Goal: Task Accomplishment & Management: Manage account settings

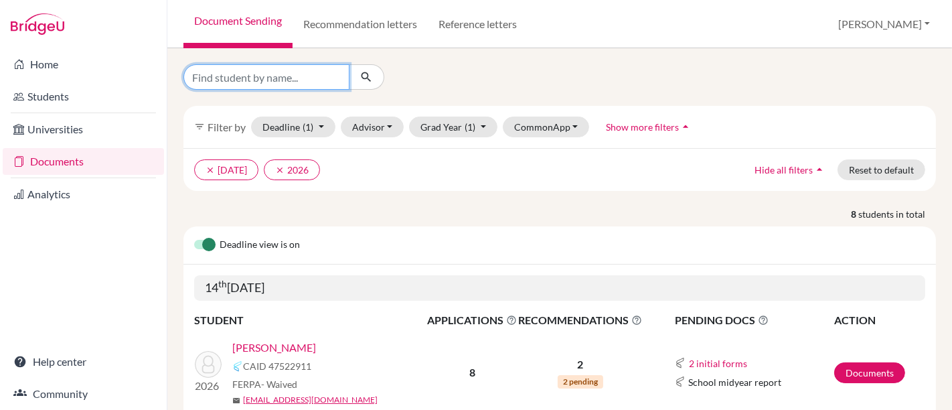
click at [301, 83] on input "Find student by name..." at bounding box center [266, 76] width 166 height 25
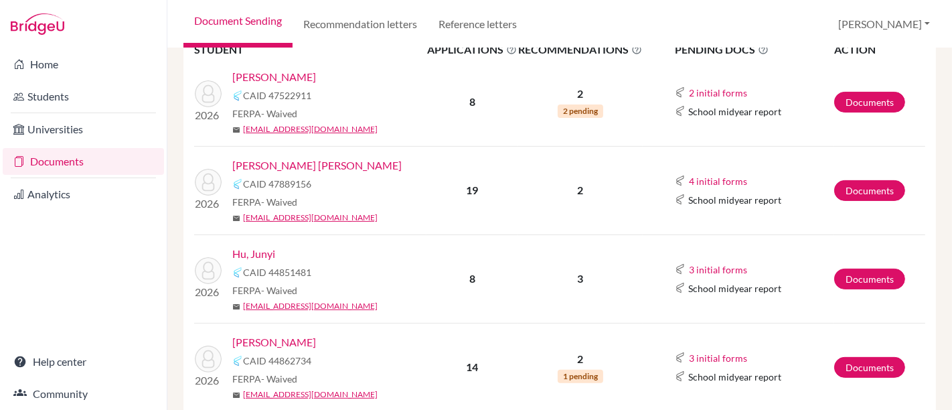
scroll to position [297, 0]
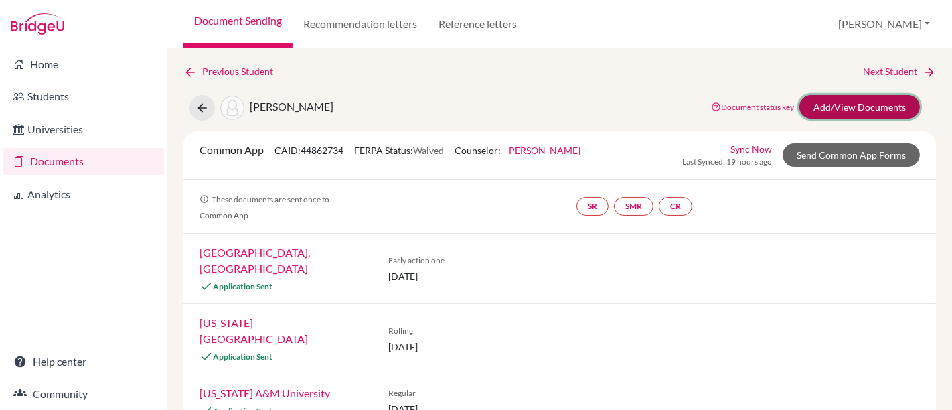
click at [843, 108] on link "Add/View Documents" at bounding box center [859, 106] width 121 height 23
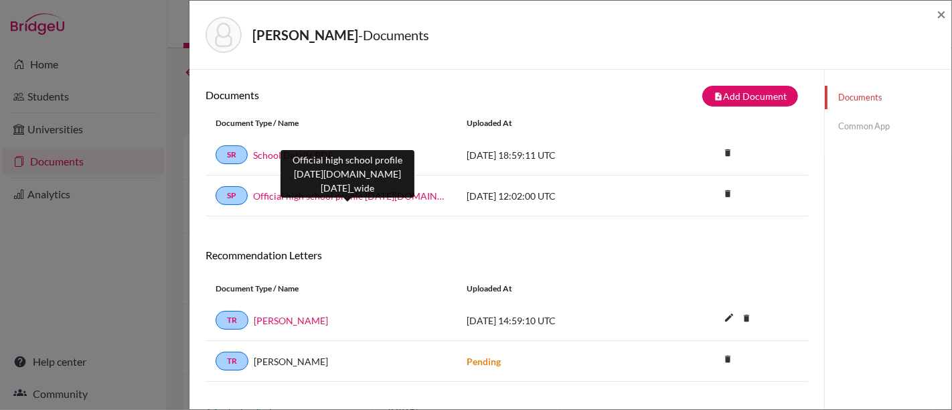
click at [382, 198] on link "Official high school profile [DATE][DOMAIN_NAME][DATE]_wide" at bounding box center [350, 196] width 194 height 14
click at [369, 191] on link "Official high school profile [DATE][DOMAIN_NAME][DATE]_wide" at bounding box center [350, 196] width 194 height 14
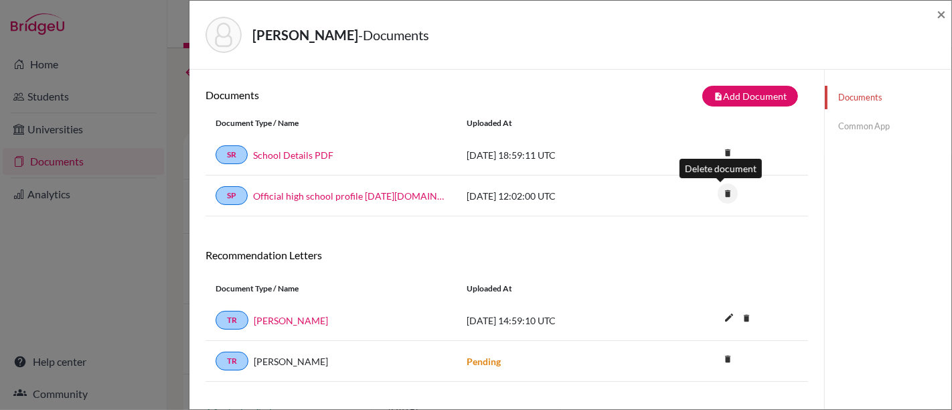
click at [724, 191] on icon "delete" at bounding box center [728, 193] width 20 height 20
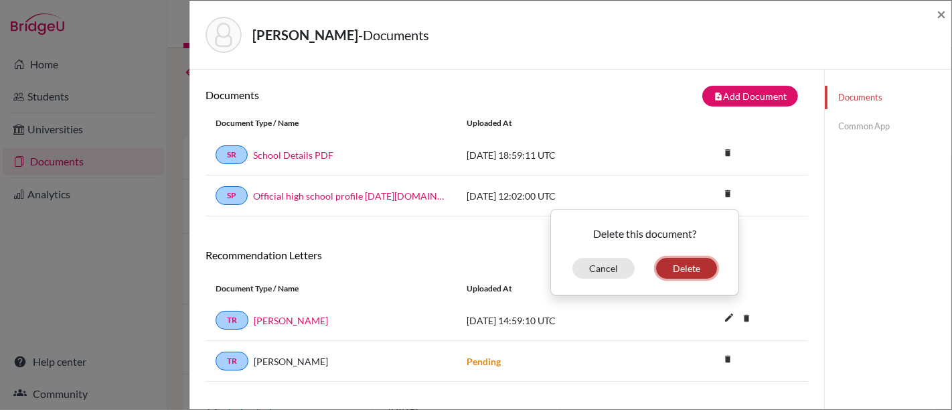
click at [699, 266] on button "Delete" at bounding box center [686, 268] width 61 height 21
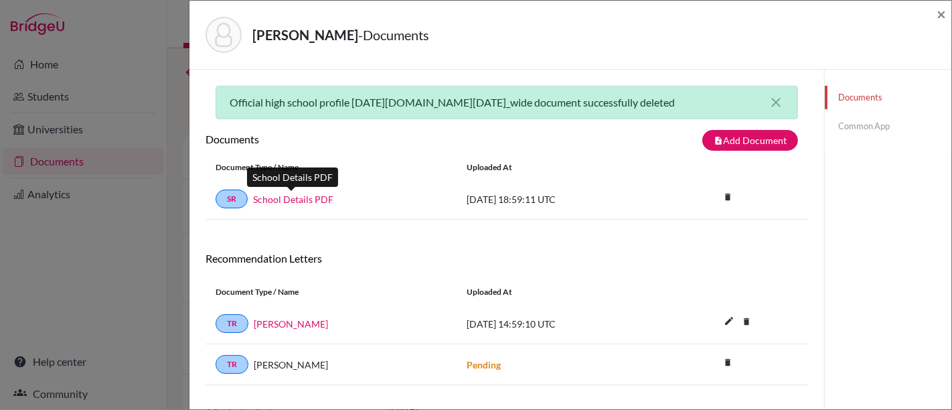
click at [319, 192] on link "School Details PDF" at bounding box center [293, 199] width 80 height 14
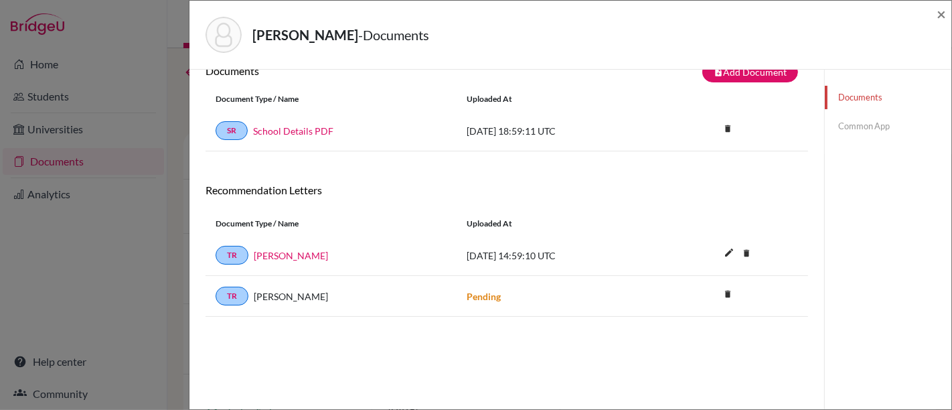
scroll to position [70, 0]
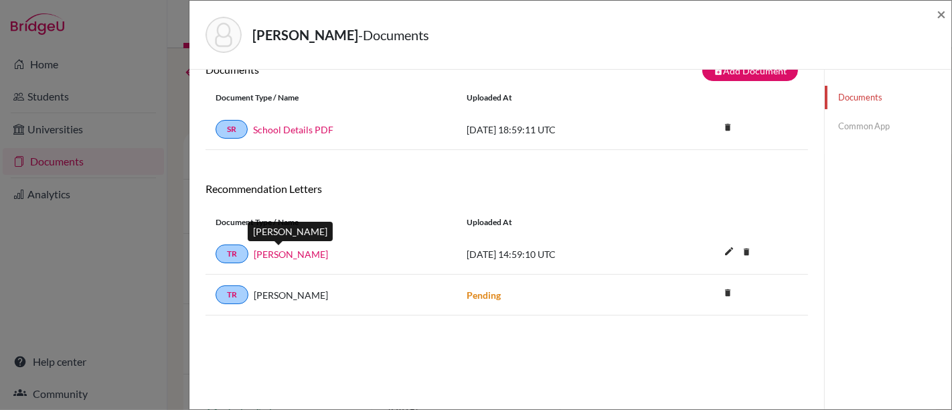
click at [283, 254] on link "[PERSON_NAME]" at bounding box center [291, 254] width 74 height 14
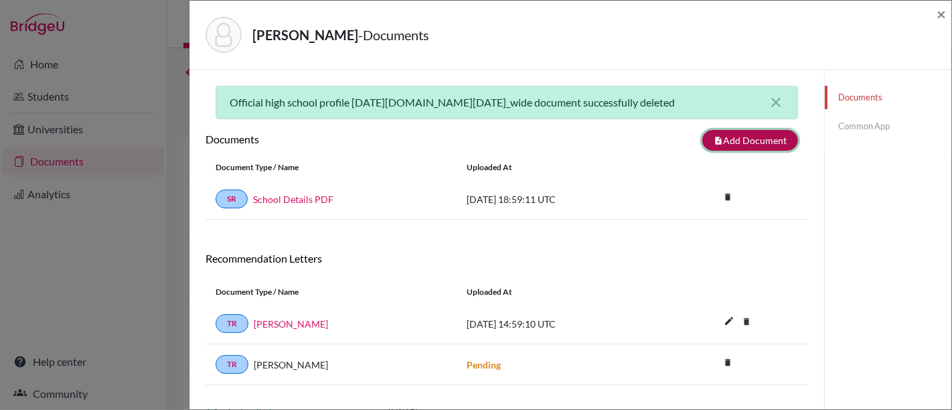
click at [761, 141] on button "note_add Add Document" at bounding box center [750, 140] width 96 height 21
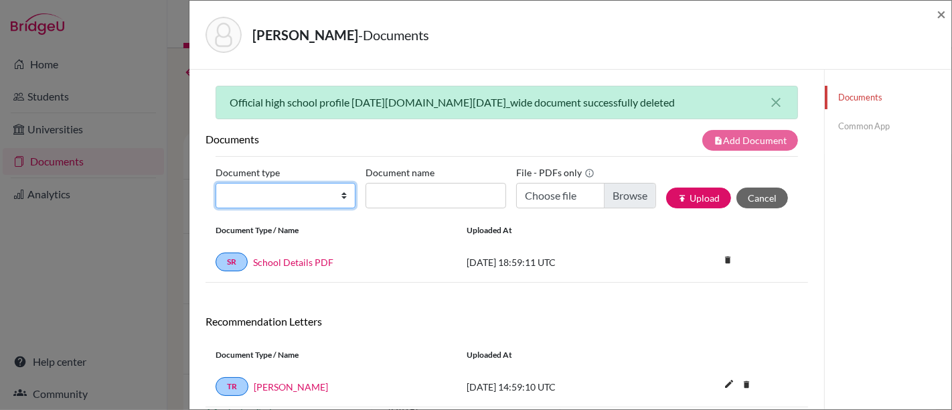
click at [315, 204] on select "Change explanation for Common App reports Counselor recommendation Internationa…" at bounding box center [286, 195] width 140 height 25
select select "4"
click at [216, 183] on select "Change explanation for Common App reports Counselor recommendation Internationa…" at bounding box center [286, 195] width 140 height 25
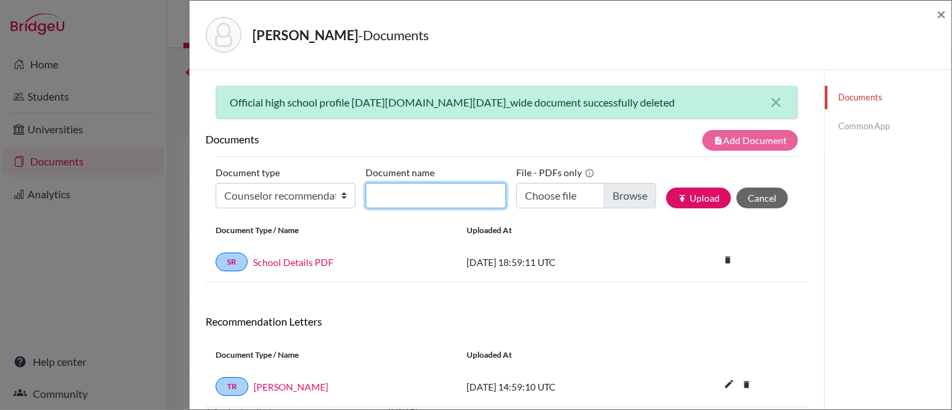
click at [476, 191] on input "Document name" at bounding box center [436, 195] width 140 height 25
click at [942, 12] on span "×" at bounding box center [941, 13] width 9 height 19
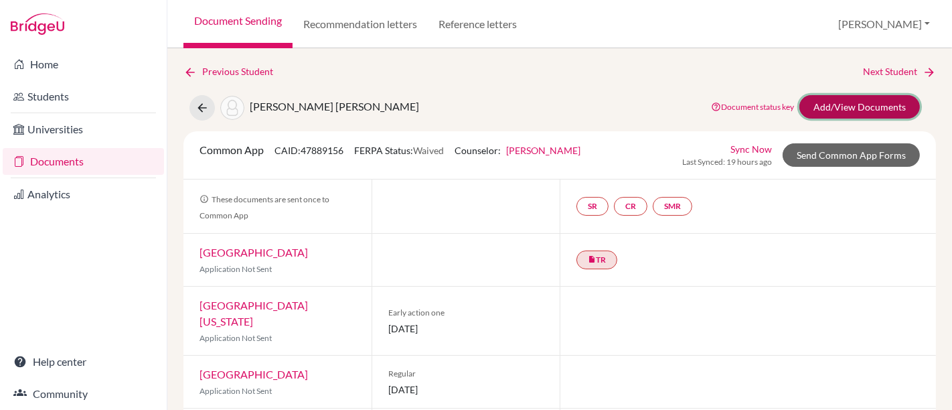
click at [870, 98] on link "Add/View Documents" at bounding box center [859, 106] width 121 height 23
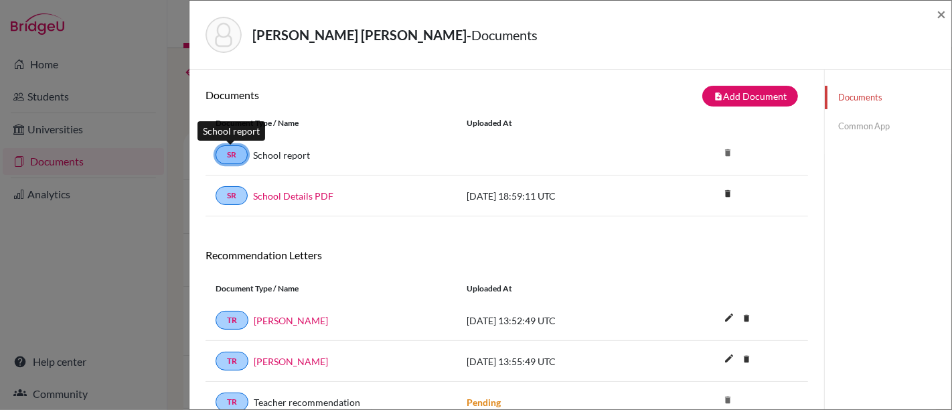
click at [242, 154] on link "SR" at bounding box center [232, 154] width 32 height 19
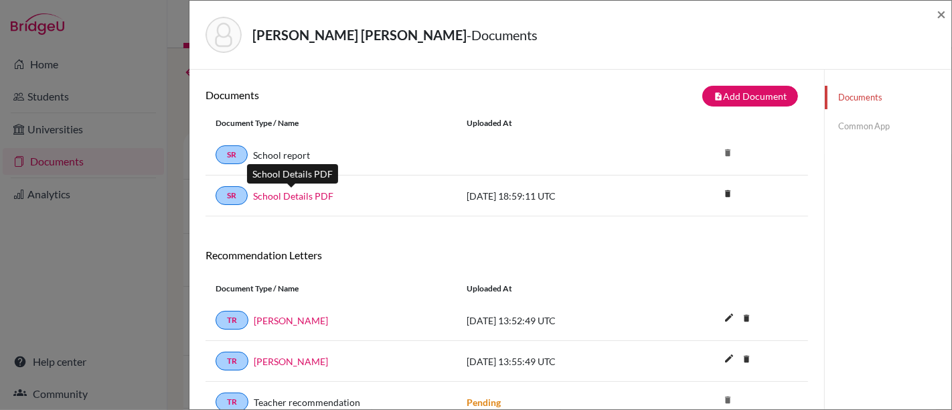
click at [302, 196] on link "School Details PDF" at bounding box center [293, 196] width 80 height 14
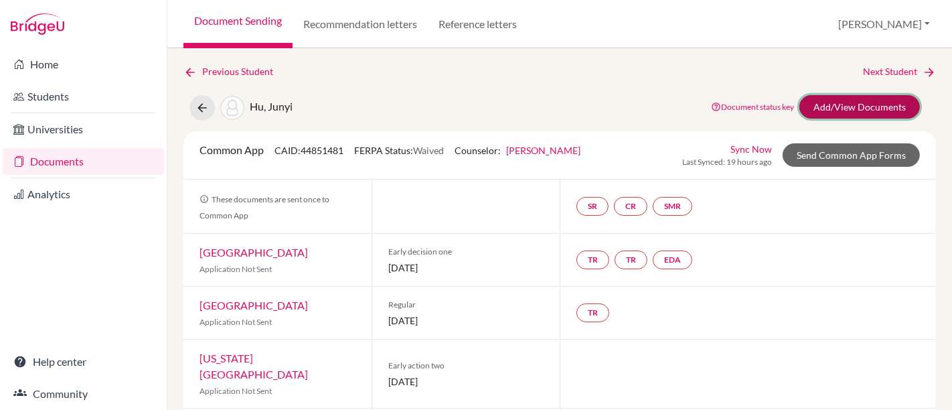
click at [884, 104] on link "Add/View Documents" at bounding box center [859, 106] width 121 height 23
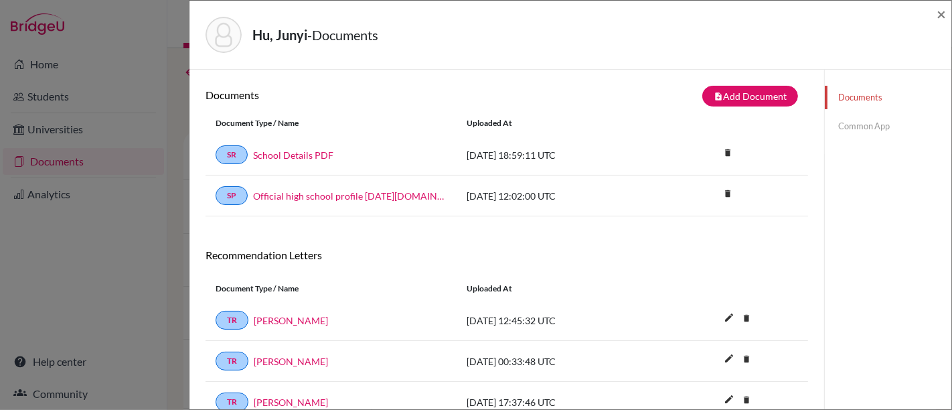
scroll to position [70, 0]
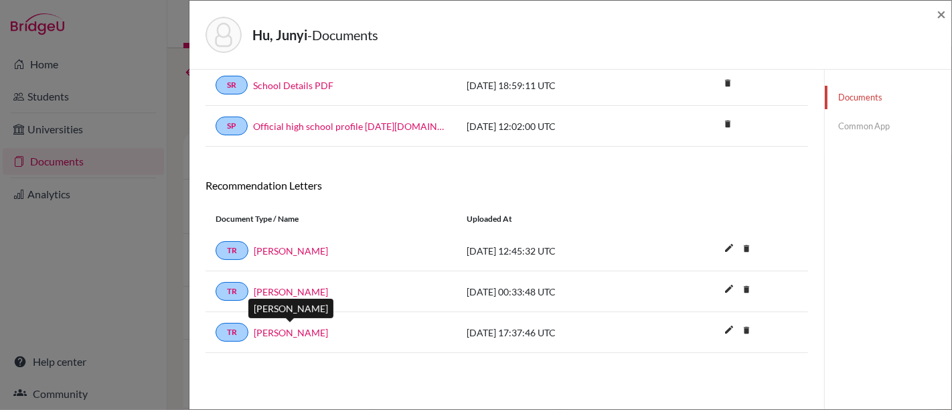
click at [293, 329] on link "Jeffrey Lindstrom" at bounding box center [291, 332] width 74 height 14
click at [288, 282] on div "TR Marcel Almeida" at bounding box center [331, 291] width 231 height 19
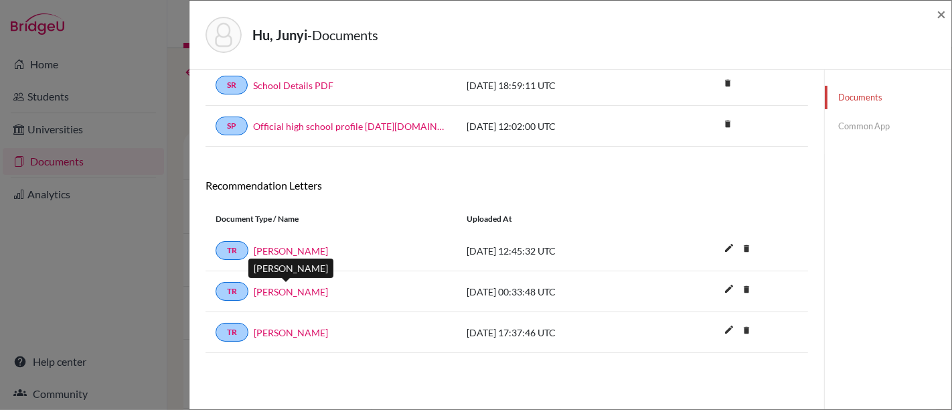
click at [280, 291] on link "Marcel Almeida" at bounding box center [291, 292] width 74 height 14
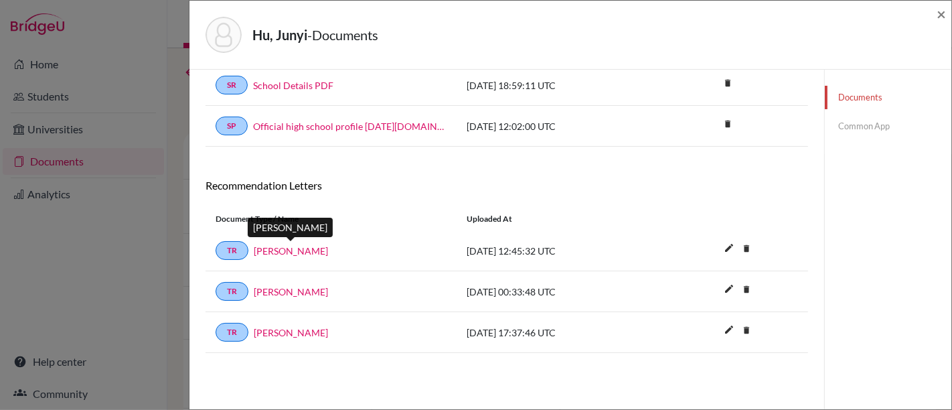
click at [277, 250] on link "Jasmine Anderson" at bounding box center [291, 251] width 74 height 14
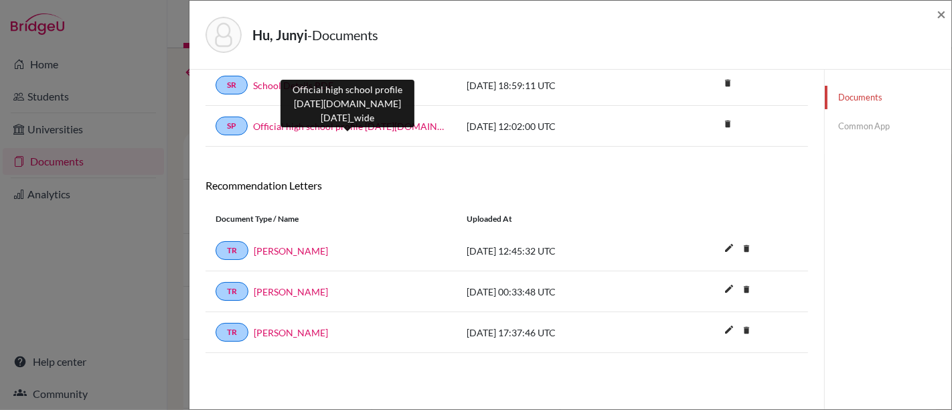
click at [345, 125] on link "Official high school profile [DATE][DOMAIN_NAME][DATE]_wide" at bounding box center [350, 126] width 194 height 14
